Goal: Task Accomplishment & Management: Use online tool/utility

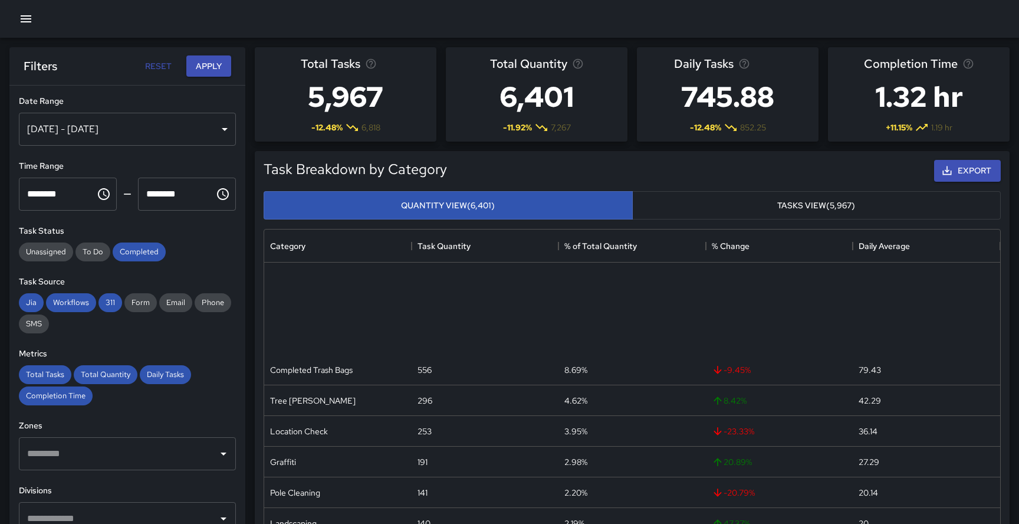
scroll to position [353, 736]
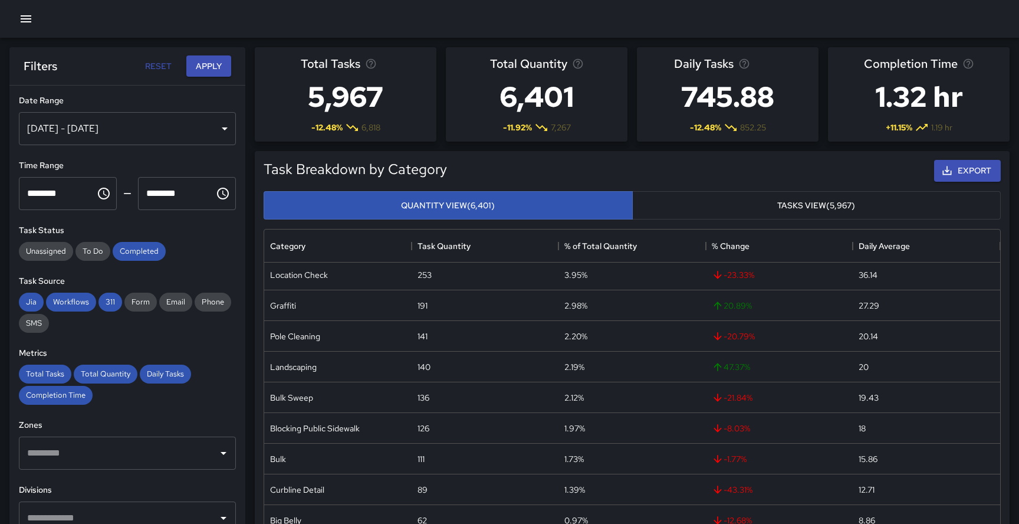
click at [87, 124] on div "[DATE] - [DATE]" at bounding box center [127, 128] width 217 height 33
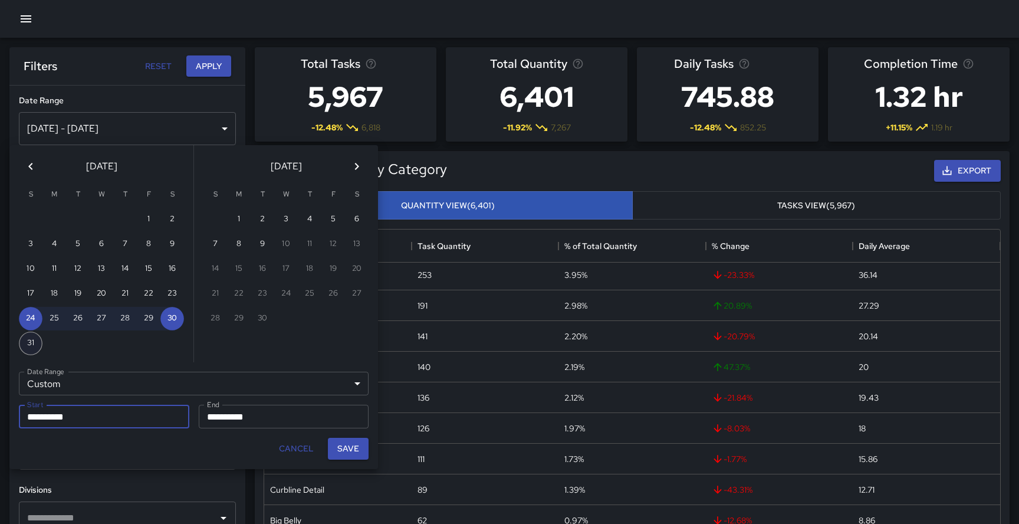
click at [34, 343] on button "31" at bounding box center [31, 343] width 24 height 24
type input "**********"
click at [357, 214] on button "6" at bounding box center [357, 220] width 24 height 24
type input "**********"
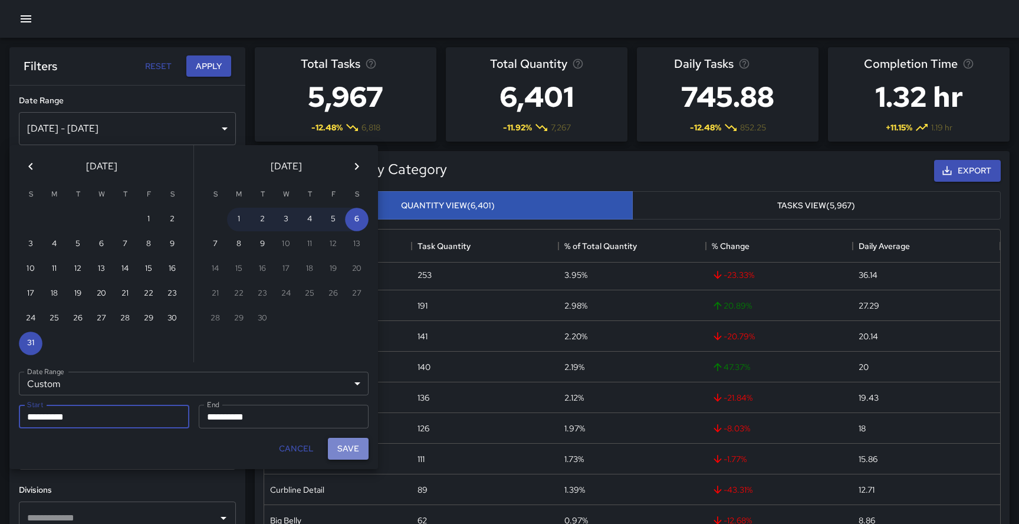
click at [356, 443] on button "Save" at bounding box center [348, 449] width 41 height 22
type input "**********"
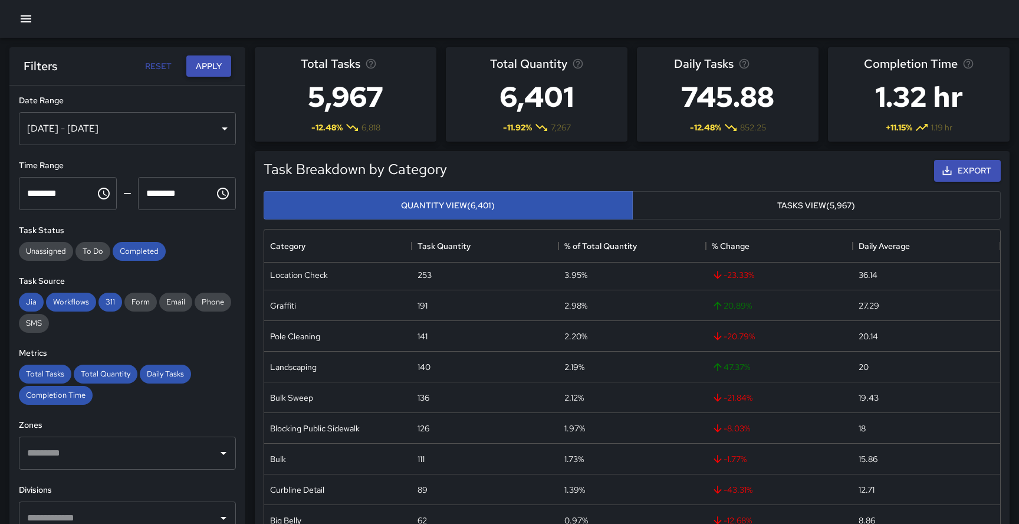
click at [206, 61] on button "Apply" at bounding box center [208, 66] width 45 height 22
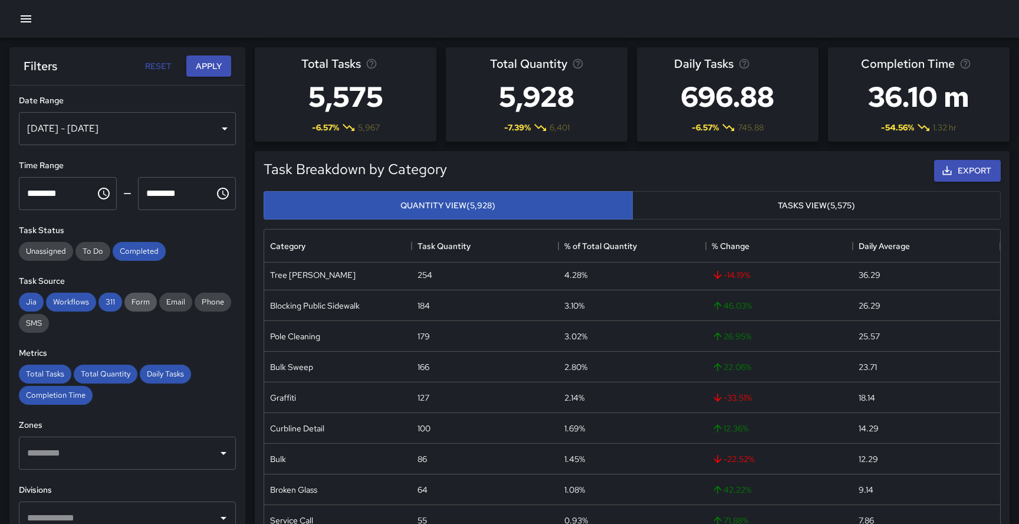
click at [135, 304] on span "Form" at bounding box center [140, 302] width 32 height 10
click at [169, 305] on span "Email" at bounding box center [175, 302] width 33 height 10
click at [203, 301] on span "Phone" at bounding box center [213, 302] width 37 height 10
click at [32, 331] on div "SMS" at bounding box center [34, 323] width 30 height 19
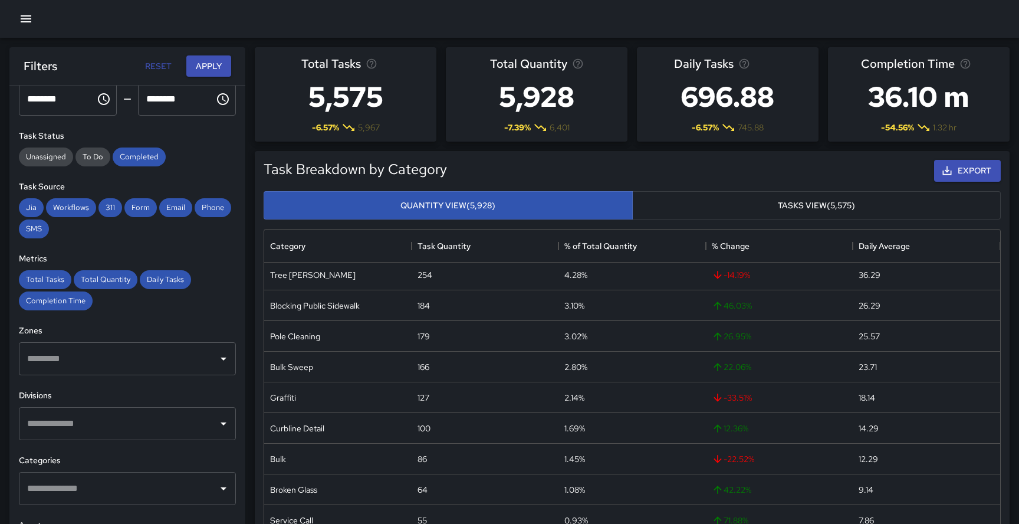
scroll to position [94, 0]
click at [184, 357] on input "text" at bounding box center [118, 360] width 189 height 22
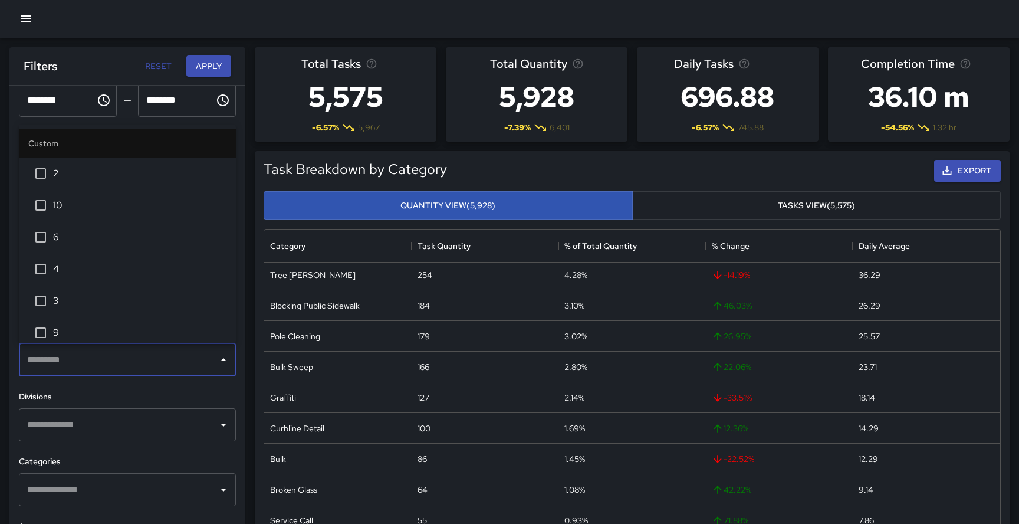
click at [184, 359] on input "text" at bounding box center [118, 360] width 189 height 22
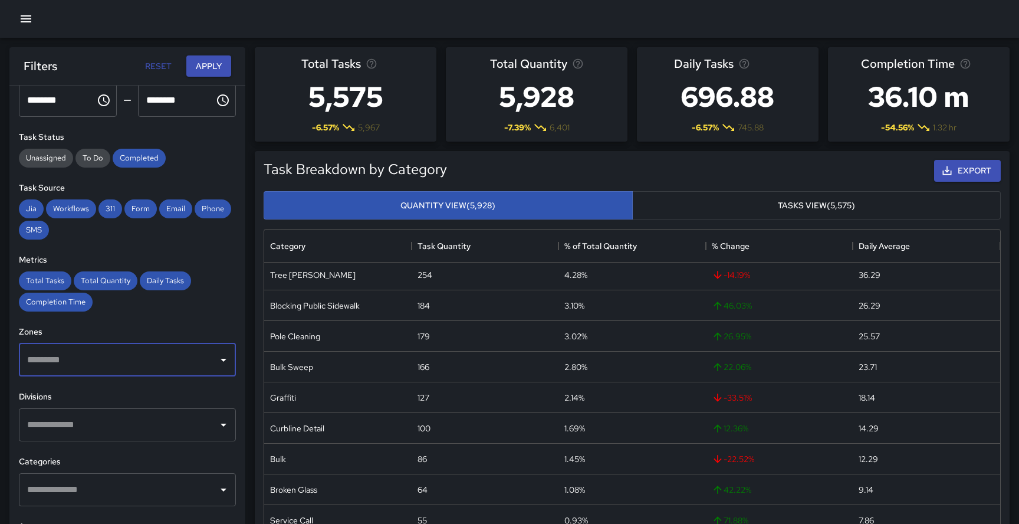
click at [126, 425] on input "text" at bounding box center [118, 424] width 189 height 22
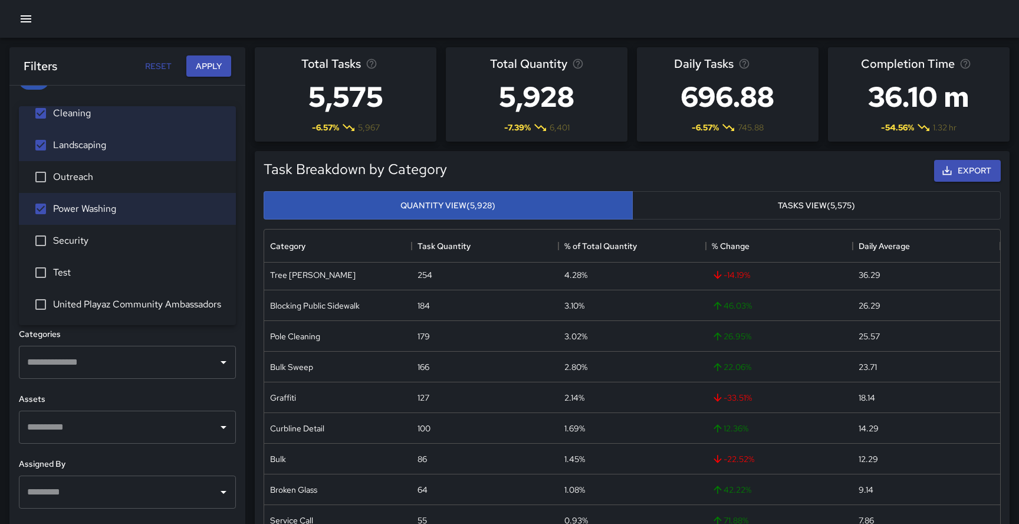
scroll to position [255, 0]
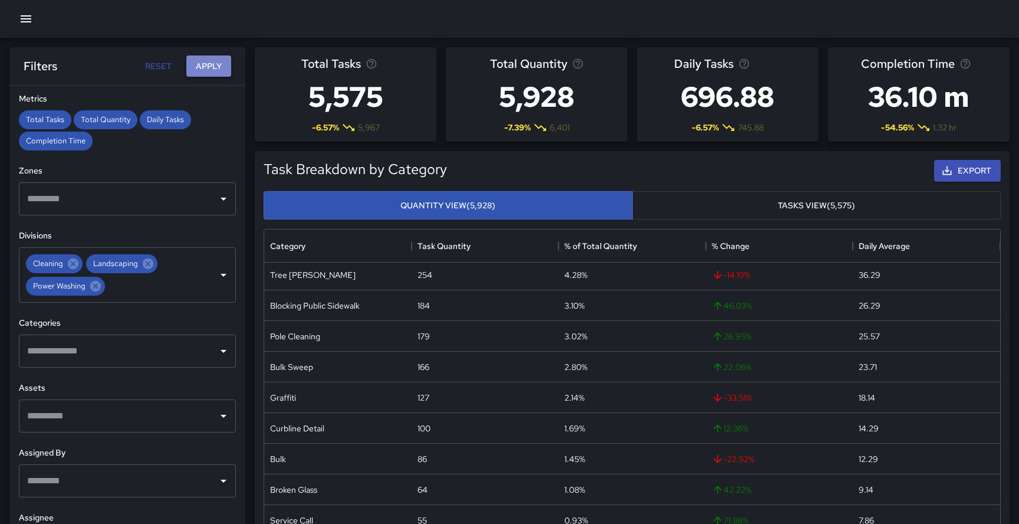
click at [211, 67] on button "Apply" at bounding box center [208, 66] width 45 height 22
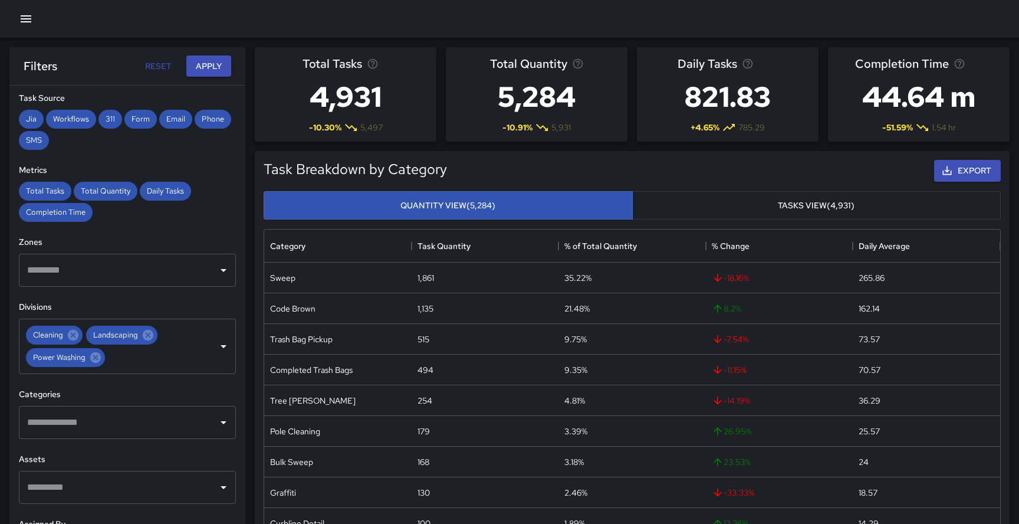
scroll to position [203, 0]
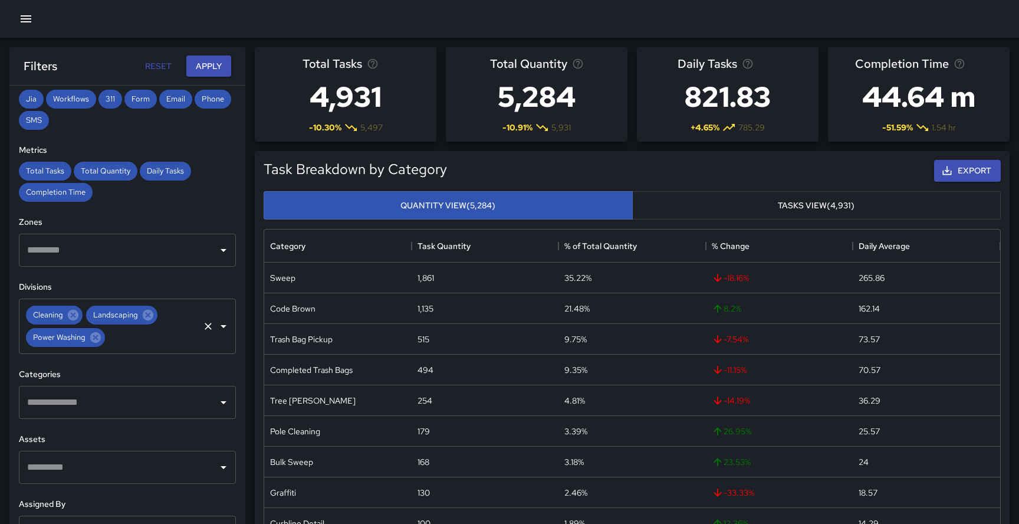
click at [225, 326] on icon "Open" at bounding box center [224, 326] width 6 height 3
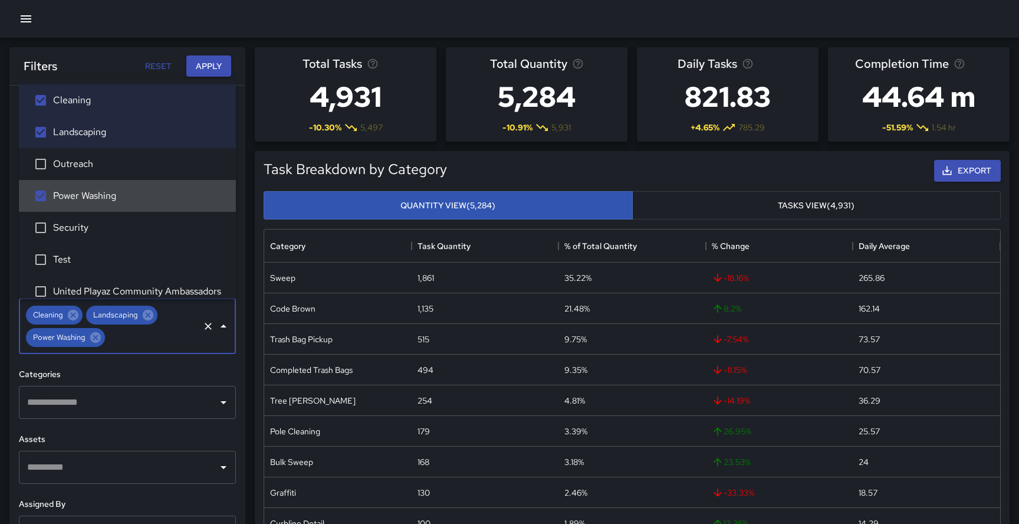
scroll to position [14, 0]
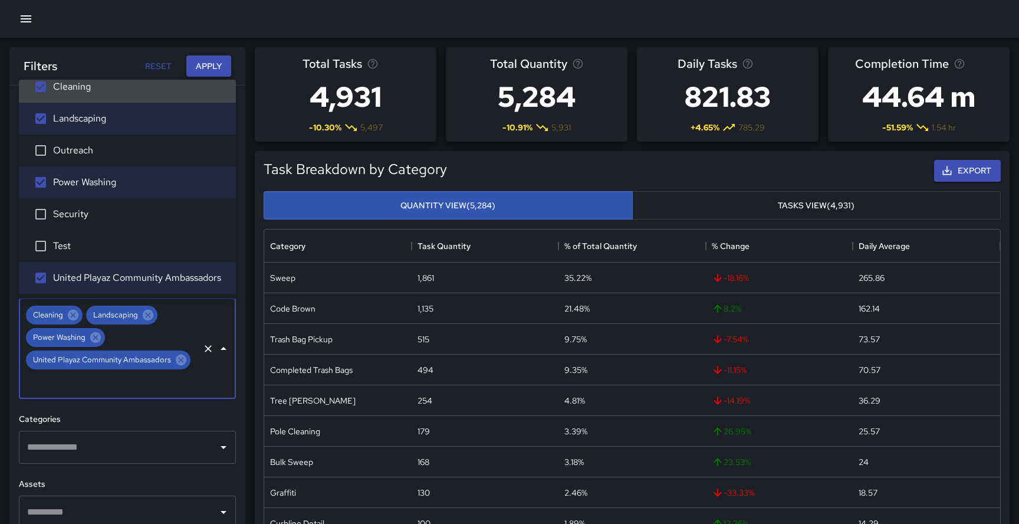
click at [206, 55] on button "Apply" at bounding box center [208, 66] width 45 height 22
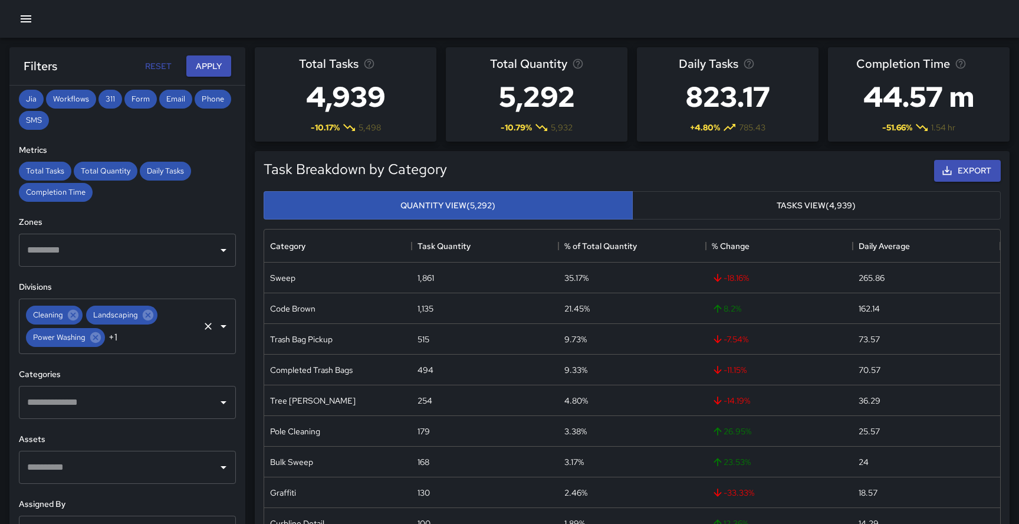
click at [218, 326] on icon "Open" at bounding box center [223, 326] width 14 height 14
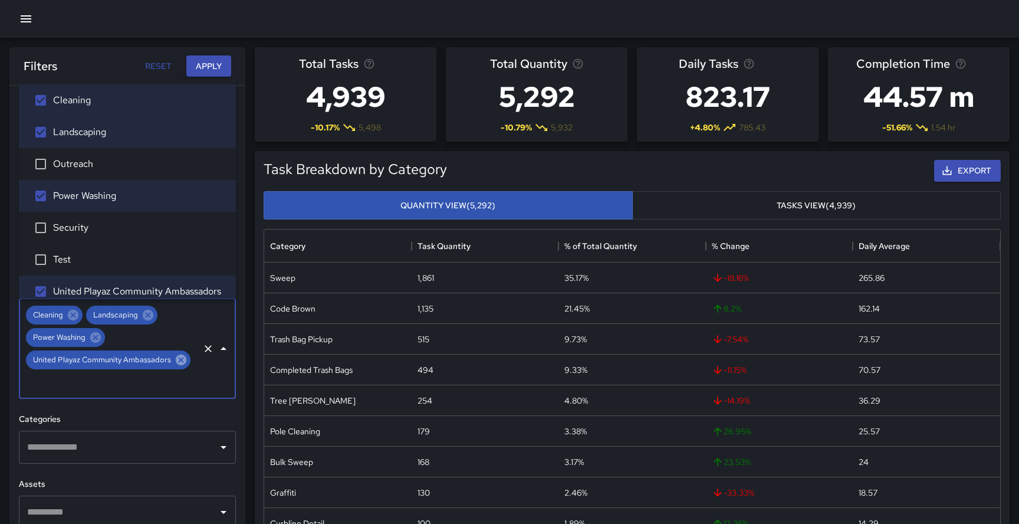
click at [183, 362] on icon at bounding box center [181, 359] width 13 height 13
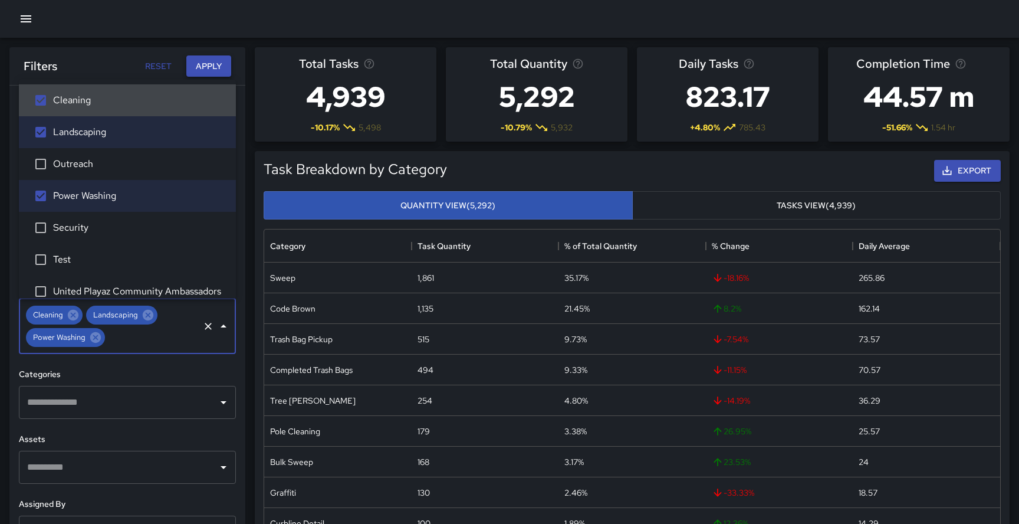
click at [209, 62] on button "Apply" at bounding box center [208, 66] width 45 height 22
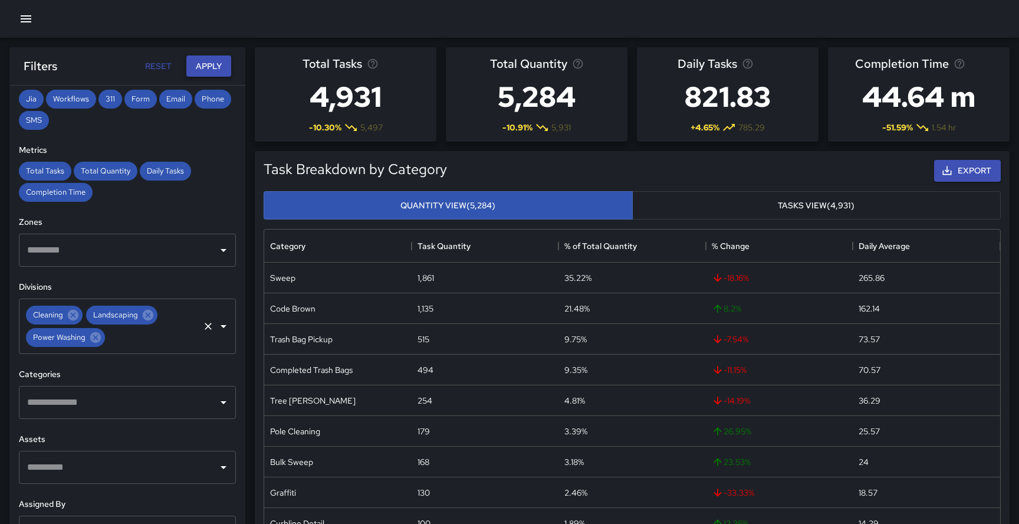
click at [212, 66] on button "Apply" at bounding box center [208, 66] width 45 height 22
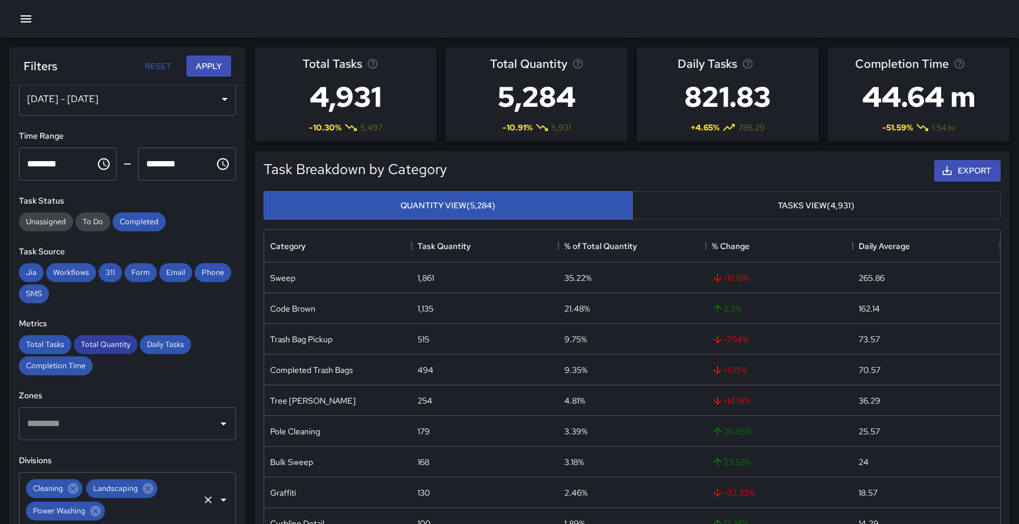
scroll to position [0, 0]
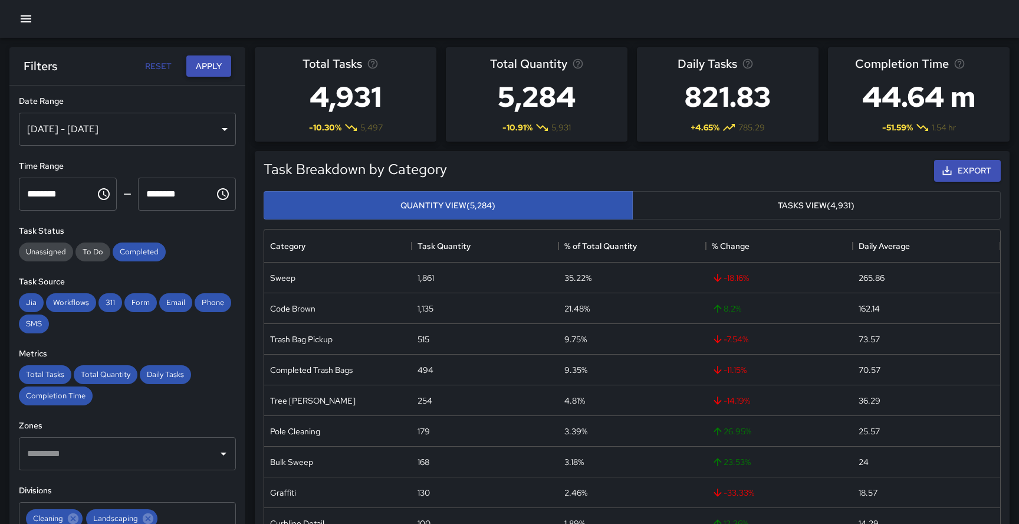
click at [202, 71] on button "Apply" at bounding box center [208, 66] width 45 height 22
click at [719, 200] on button "Tasks View (4,931)" at bounding box center [816, 205] width 369 height 29
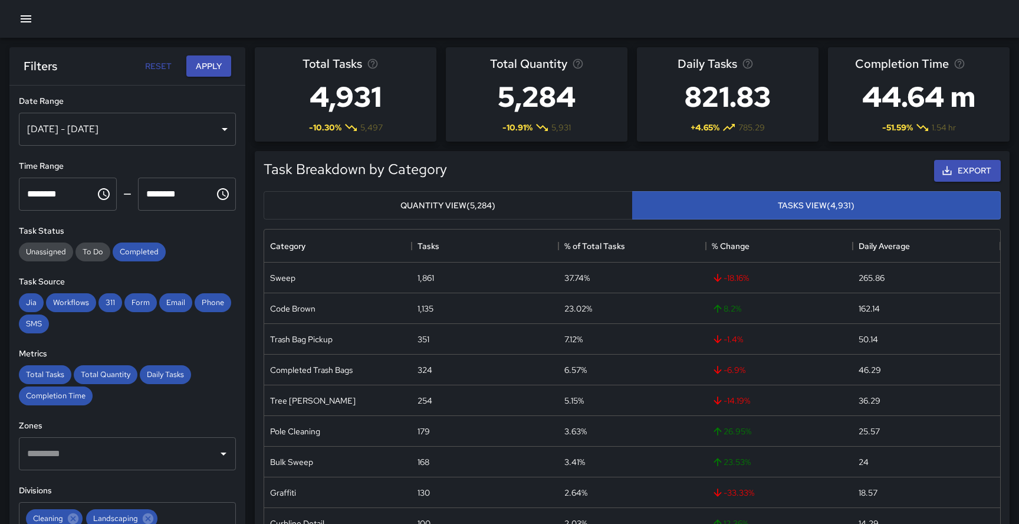
click at [571, 199] on button "Quantity View (5,284)" at bounding box center [448, 205] width 369 height 29
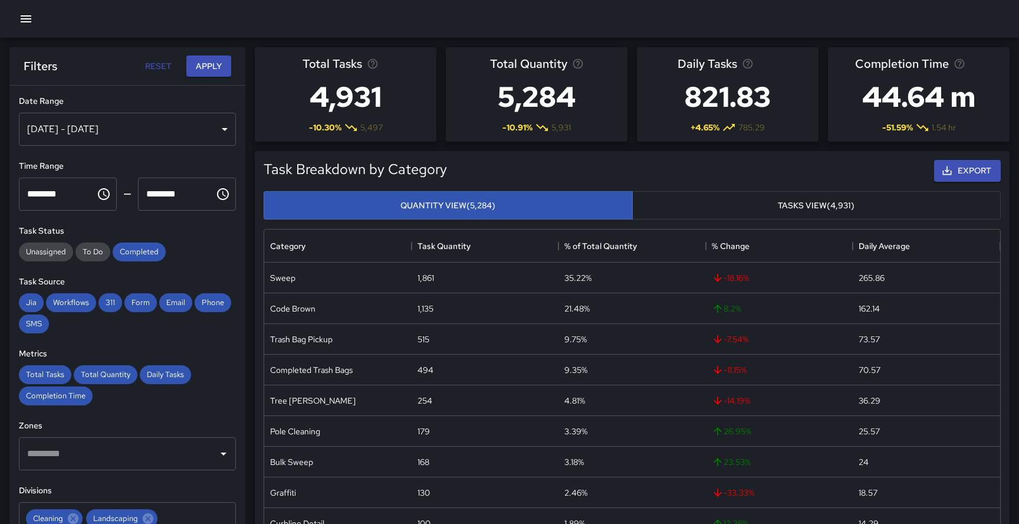
click at [695, 201] on button "Tasks View (4,931)" at bounding box center [816, 205] width 369 height 29
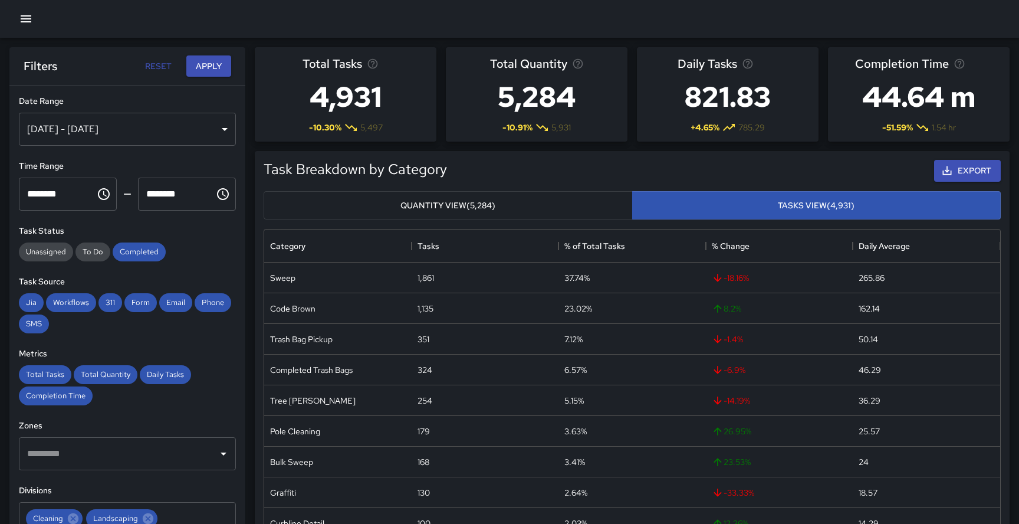
click at [544, 192] on button "Quantity View (5,284)" at bounding box center [448, 205] width 369 height 29
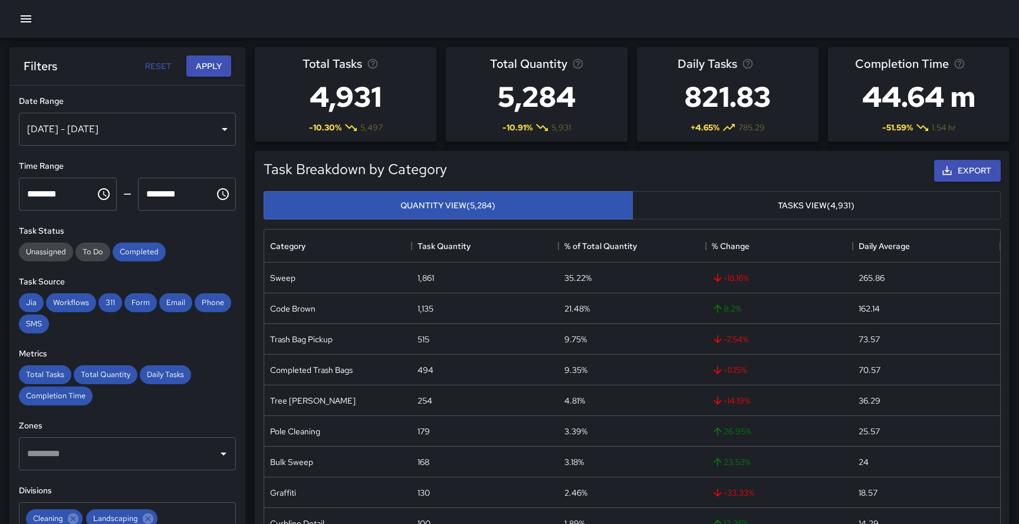
click at [695, 205] on button "Tasks View (4,931)" at bounding box center [816, 205] width 369 height 29
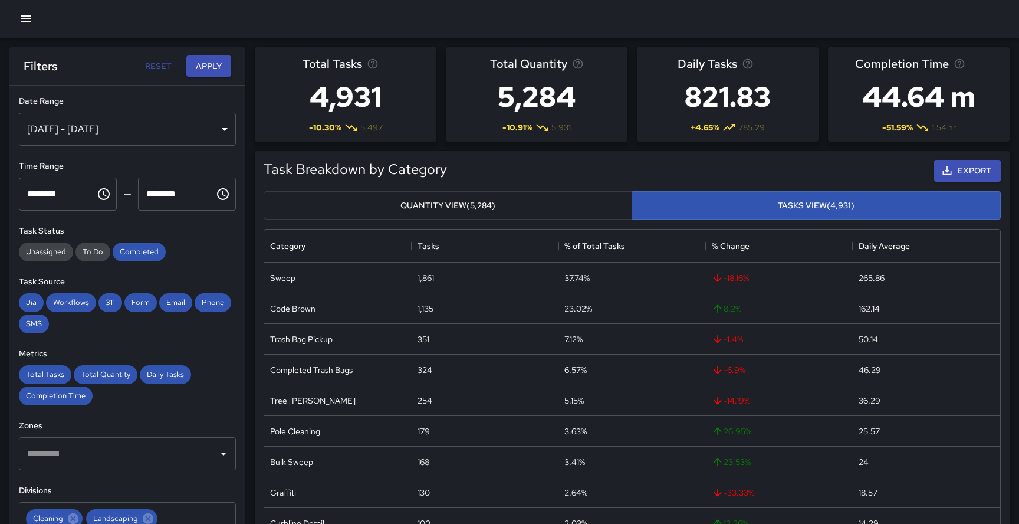
click at [557, 208] on button "Quantity View (5,284)" at bounding box center [448, 205] width 369 height 29
